Goal: Find specific page/section: Find specific page/section

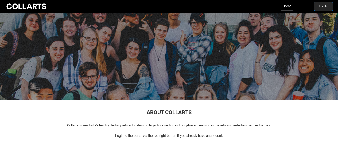
click at [323, 10] on button "Log In" at bounding box center [323, 6] width 18 height 9
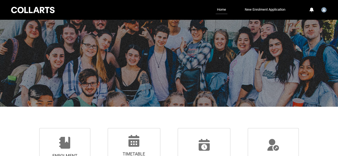
scroll to position [44, 0]
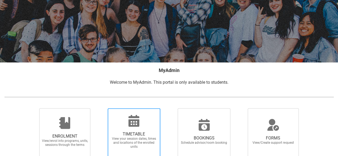
click at [144, 116] on div at bounding box center [133, 120] width 51 height 13
click at [101, 108] on input "TIMETABLE View your session dates, times and locations of the enrolled units" at bounding box center [101, 108] width 0 height 0
radio input "true"
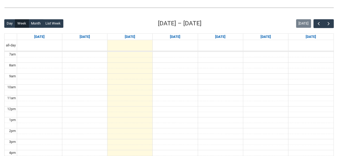
scroll to position [121, 0]
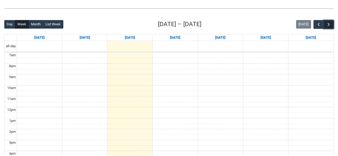
click at [329, 25] on span "button" at bounding box center [328, 24] width 5 height 5
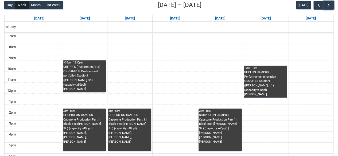
scroll to position [141, 0]
